Goal: Task Accomplishment & Management: Complete application form

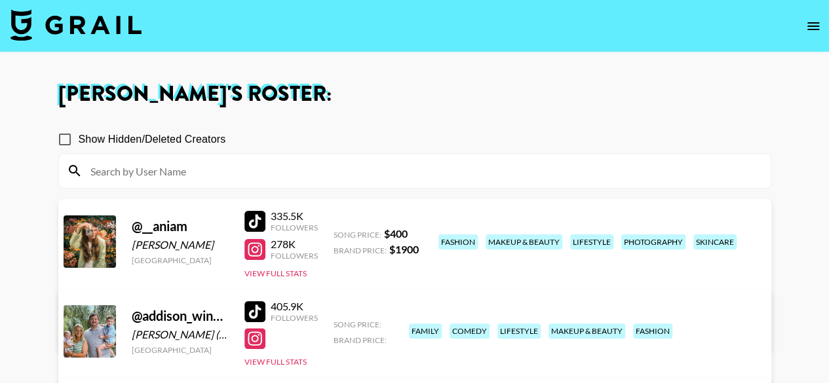
click at [812, 20] on icon "open drawer" at bounding box center [813, 26] width 16 height 16
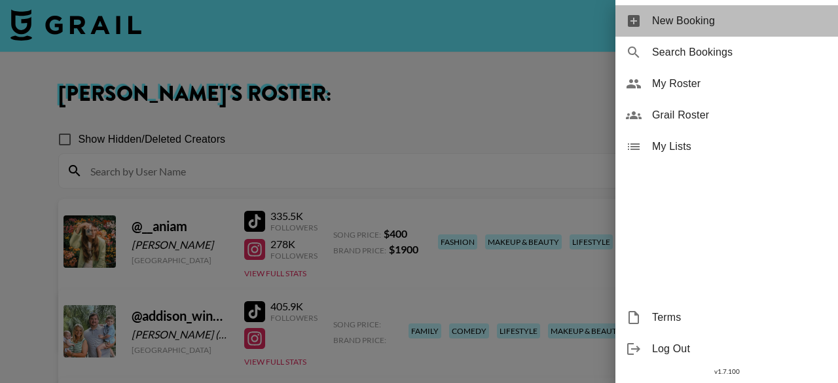
click at [721, 29] on div "New Booking" at bounding box center [727, 20] width 223 height 31
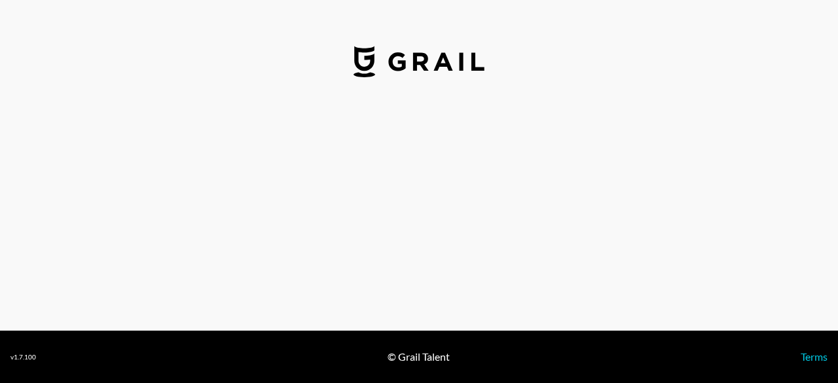
select select "USD"
